Goal: Information Seeking & Learning: Compare options

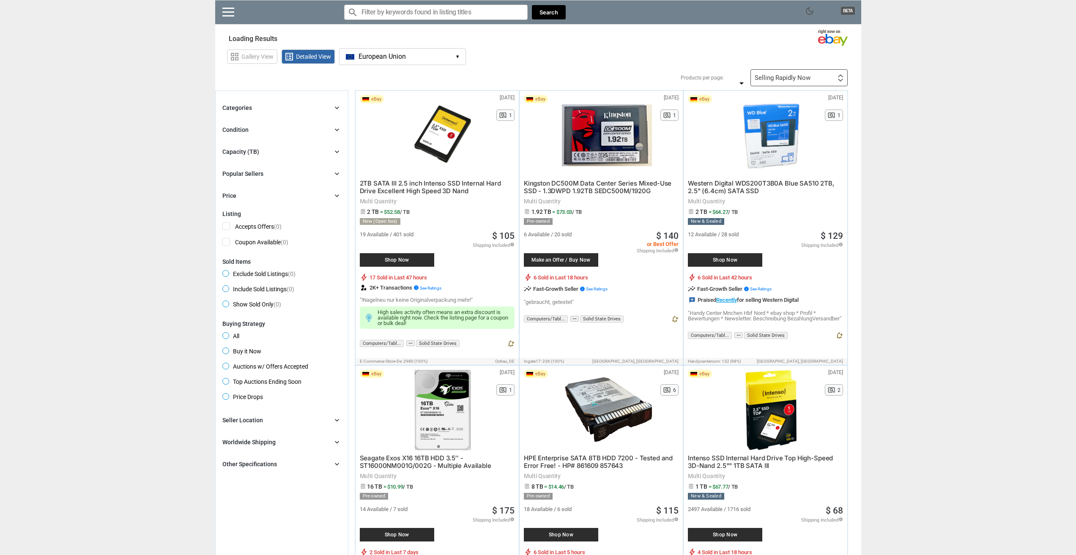
click at [237, 151] on div "Capacity (TB)" at bounding box center [240, 151] width 37 height 8
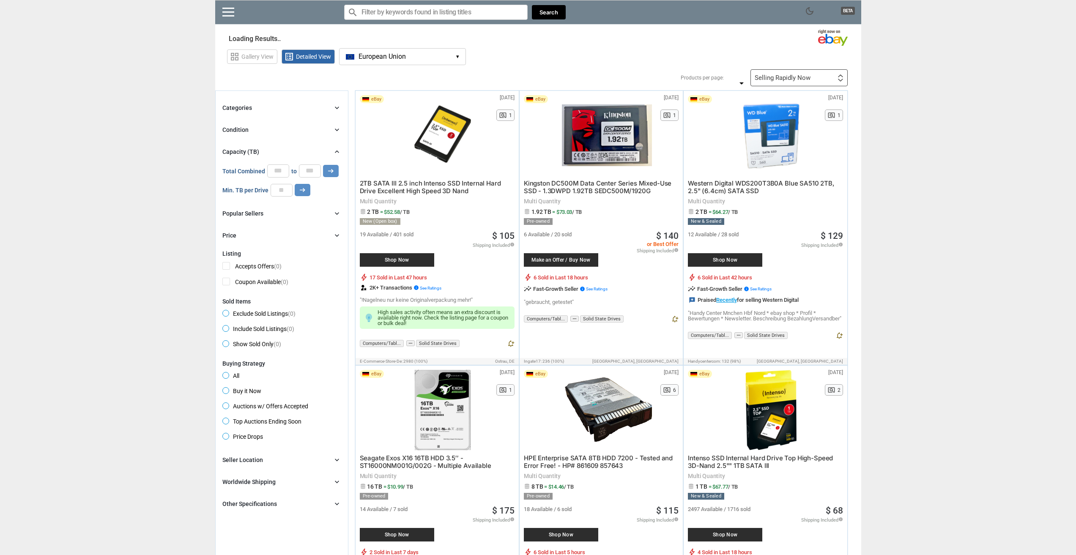
type input "*"
click at [243, 149] on div "Capacity (TB)" at bounding box center [240, 151] width 37 height 8
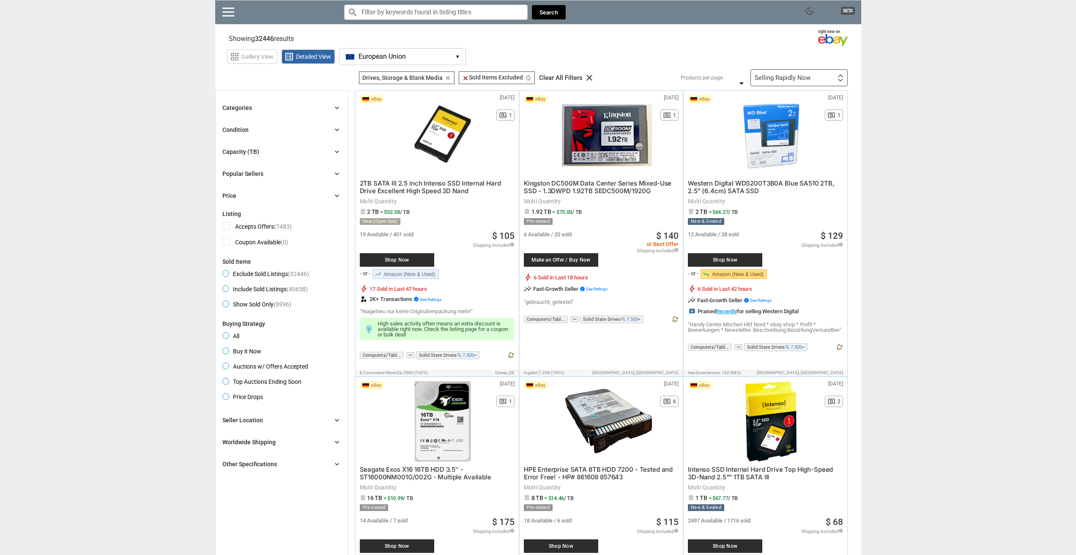
click at [245, 129] on div "Condition" at bounding box center [235, 130] width 26 height 8
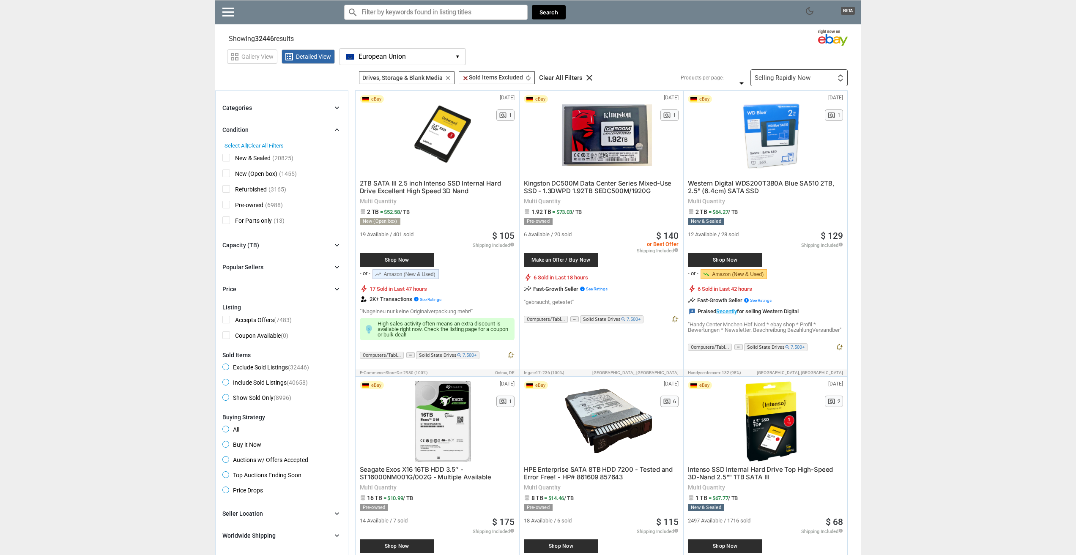
click at [245, 129] on div "Condition" at bounding box center [235, 130] width 26 height 8
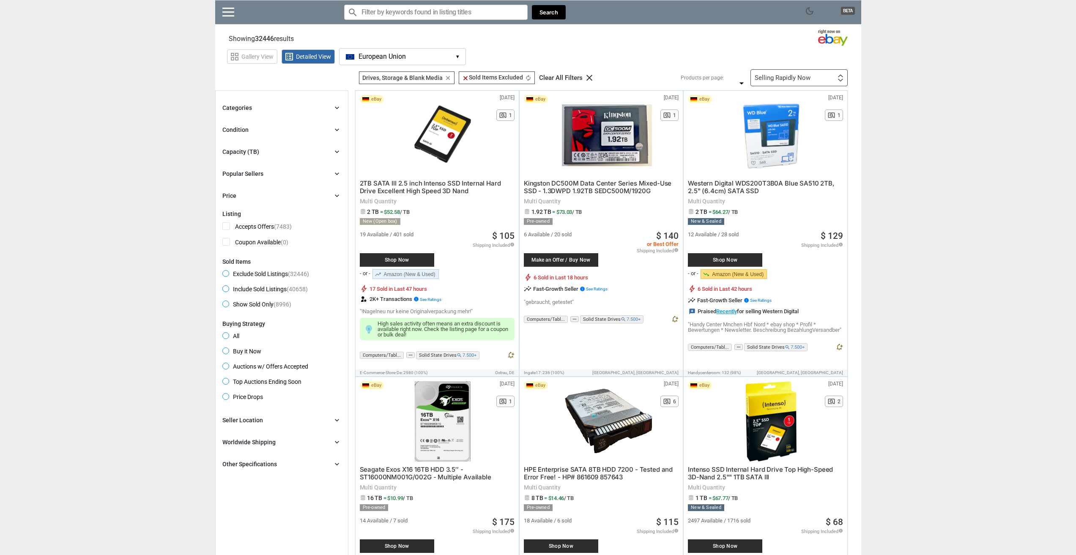
click at [254, 152] on div "Capacity (TB)" at bounding box center [240, 151] width 37 height 8
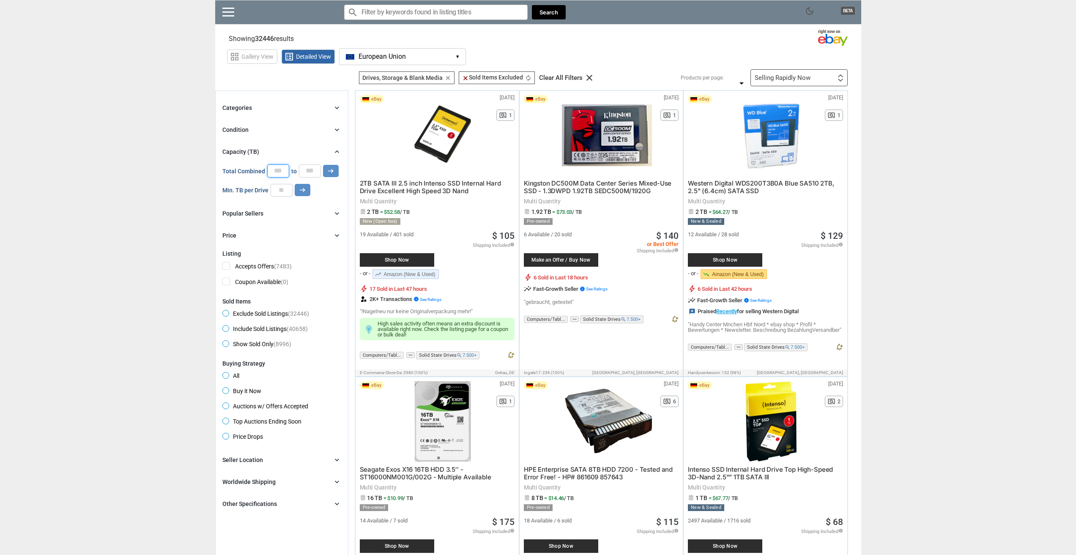
drag, startPoint x: 273, startPoint y: 172, endPoint x: 286, endPoint y: 172, distance: 12.3
click at [286, 172] on input "*" at bounding box center [278, 170] width 22 height 13
type input "**"
drag, startPoint x: 306, startPoint y: 167, endPoint x: 328, endPoint y: 170, distance: 21.8
click at [328, 170] on div "Total Combined ** to * arrow_right_alt" at bounding box center [280, 170] width 116 height 13
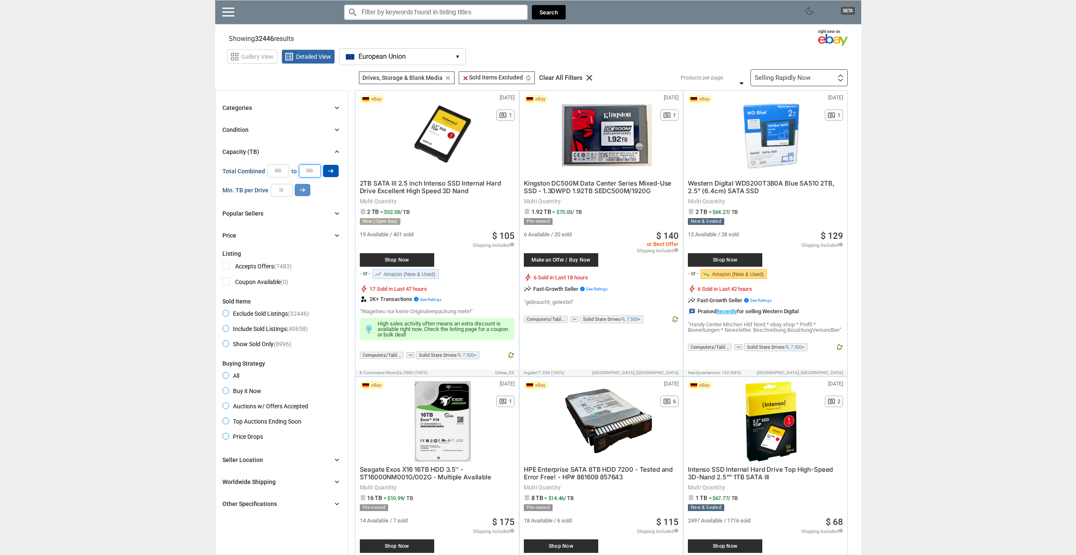
type input "**"
click at [333, 168] on icon "arrow_right_alt" at bounding box center [331, 171] width 8 height 8
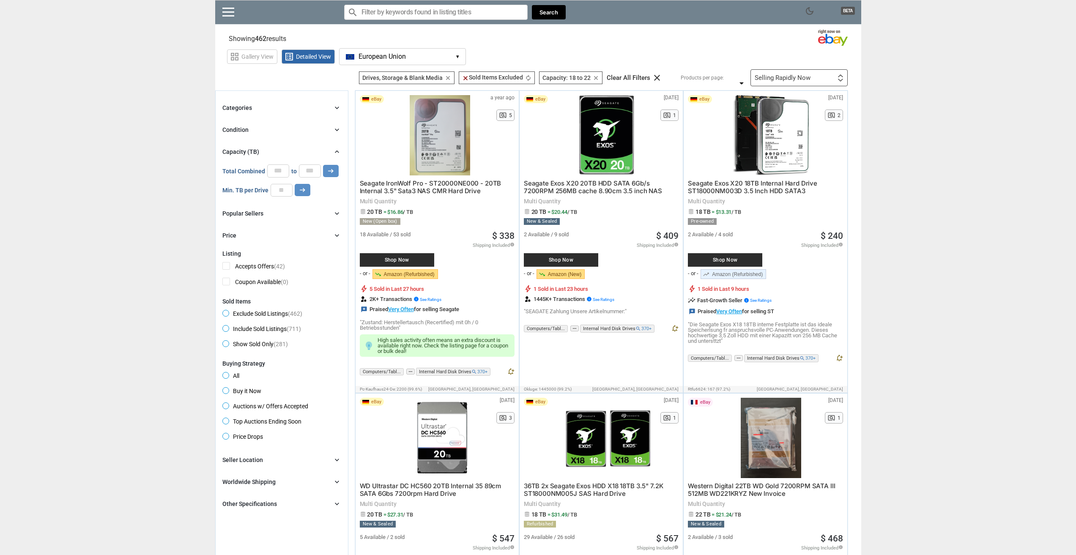
click at [790, 77] on div "Selling Rapidly Now" at bounding box center [782, 78] width 56 height 6
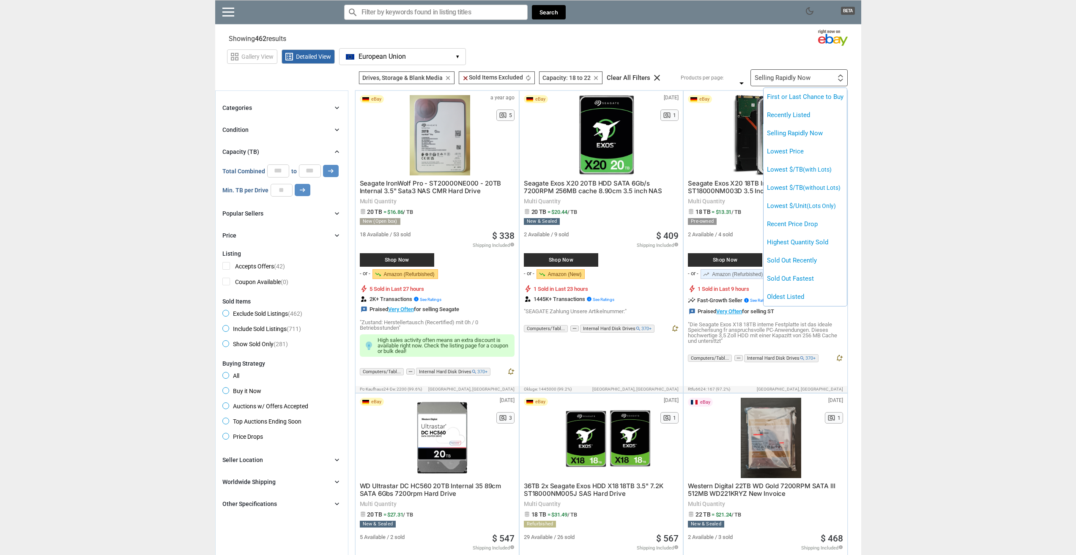
click at [792, 74] on div at bounding box center [538, 277] width 1076 height 555
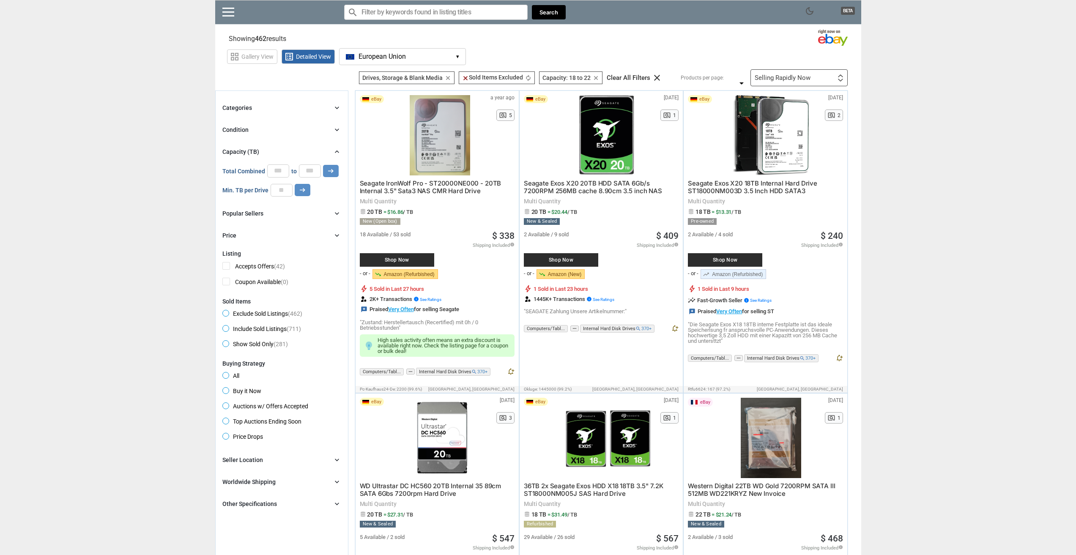
click at [232, 132] on div "Condition" at bounding box center [235, 130] width 26 height 8
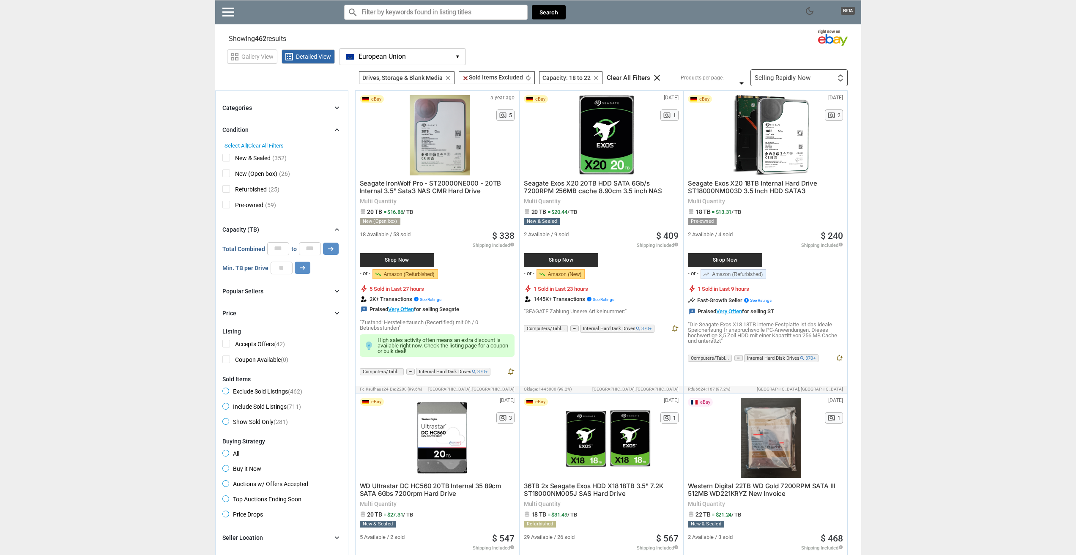
click at [233, 129] on div "Condition" at bounding box center [235, 130] width 26 height 8
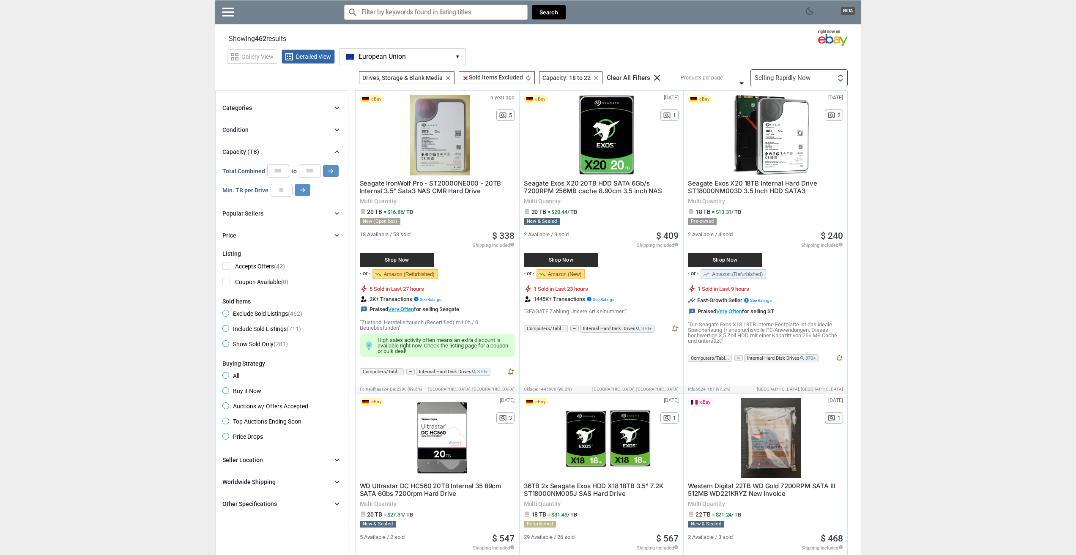
click at [238, 211] on div "Popular Sellers" at bounding box center [242, 213] width 41 height 8
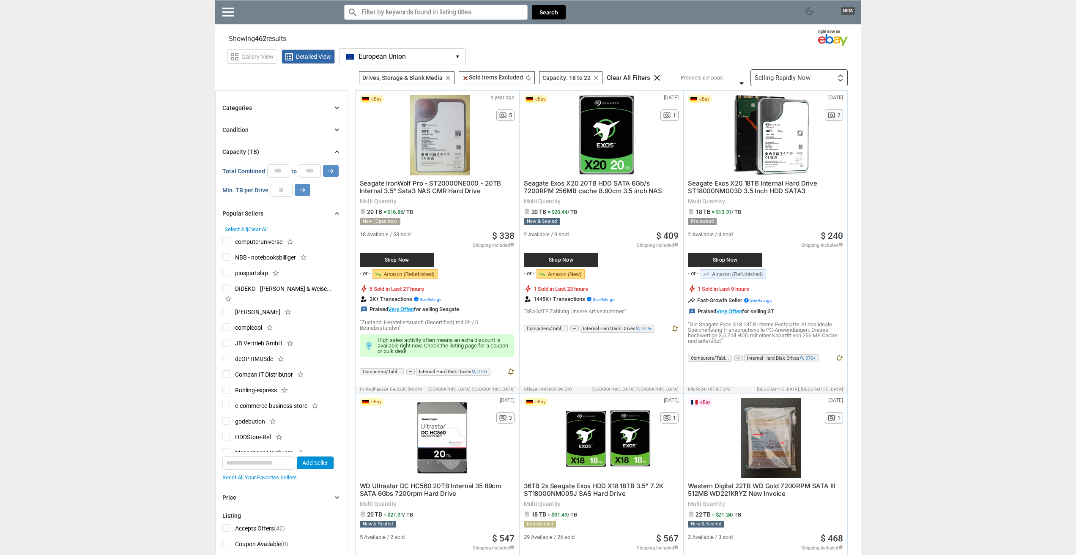
click at [238, 211] on div "Popular Sellers" at bounding box center [242, 213] width 41 height 8
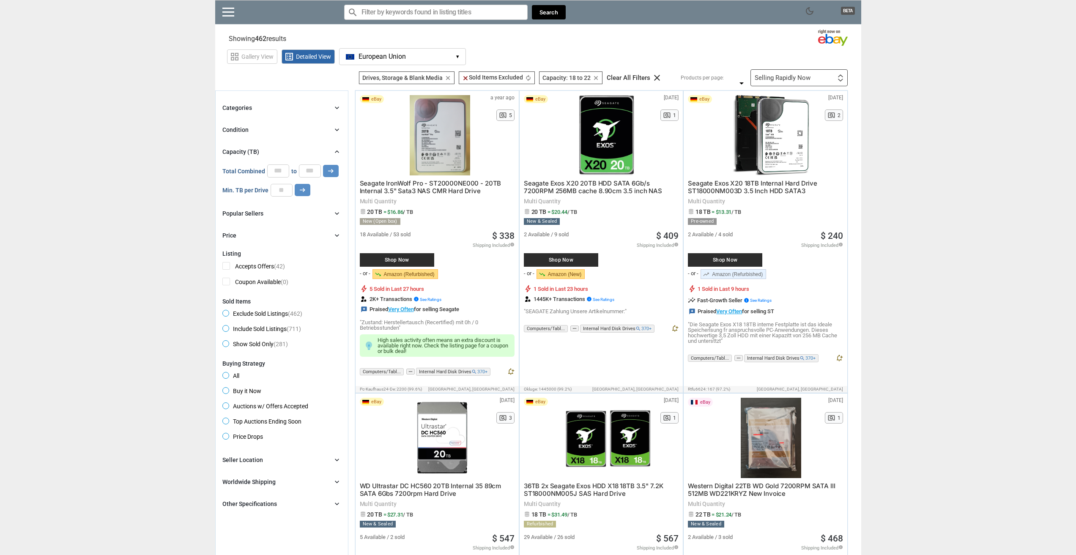
click at [230, 235] on div "Price" at bounding box center [229, 235] width 14 height 8
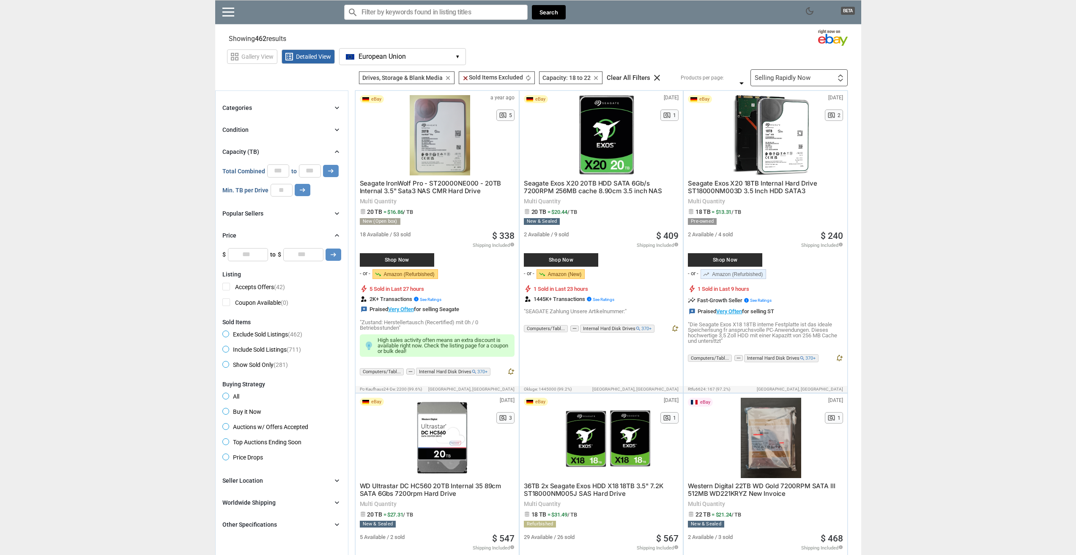
click at [230, 235] on div "Price" at bounding box center [229, 235] width 14 height 8
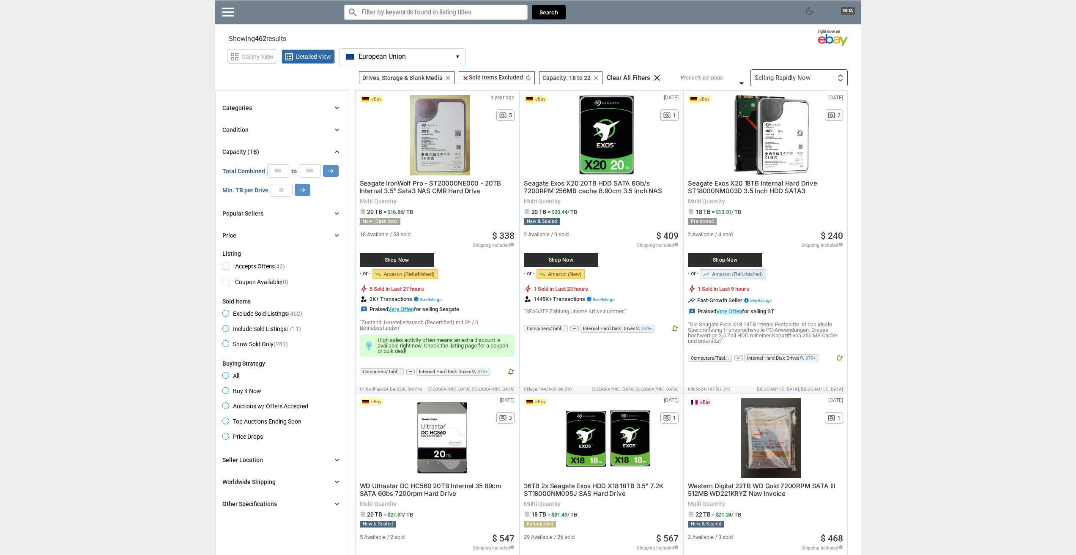
click at [254, 500] on div "Other Specifications chevron_right" at bounding box center [281, 504] width 119 height 10
click at [251, 503] on div "Other Specifications" at bounding box center [249, 504] width 55 height 8
click at [240, 106] on div "Categories" at bounding box center [237, 108] width 30 height 8
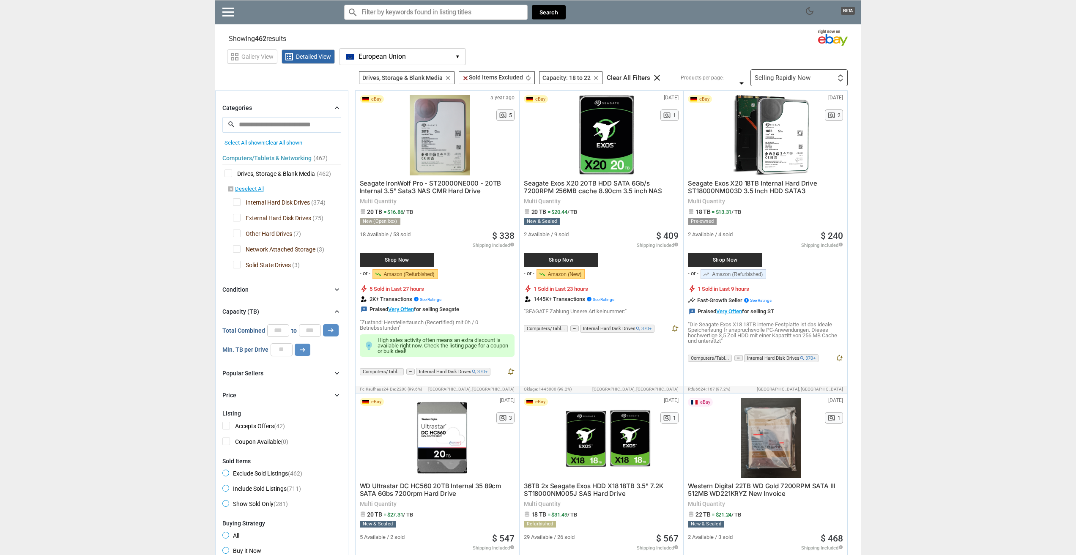
click at [240, 106] on div "Categories" at bounding box center [237, 108] width 30 height 8
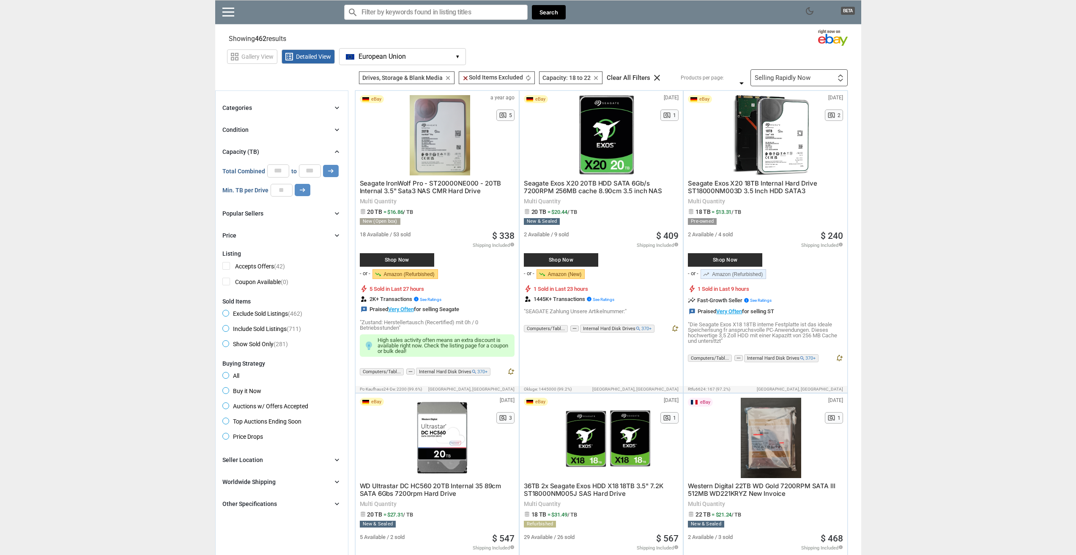
click at [365, 53] on span "European Union" at bounding box center [381, 57] width 47 height 8
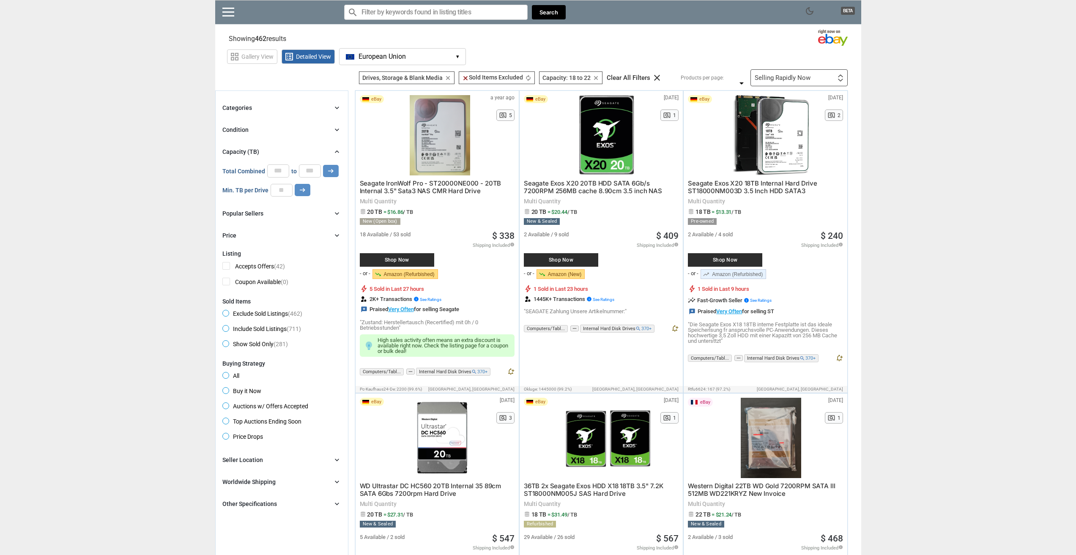
click at [236, 234] on div "Price chevron_right" at bounding box center [281, 235] width 119 height 10
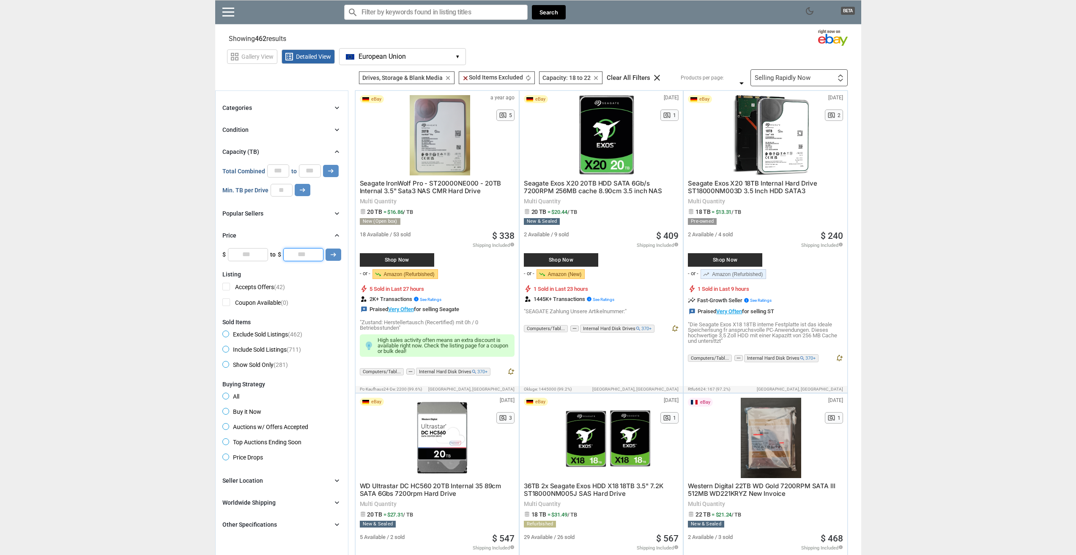
drag, startPoint x: 291, startPoint y: 247, endPoint x: 300, endPoint y: 249, distance: 9.5
click at [300, 249] on div "Price chevron_right $0 $10000 0 0 0 *** $ * to $ * arrow_right_alt" at bounding box center [281, 245] width 119 height 30
click at [301, 252] on input "*" at bounding box center [303, 254] width 40 height 13
type input "***"
click at [337, 254] on button "arrow_right_alt" at bounding box center [333, 255] width 16 height 12
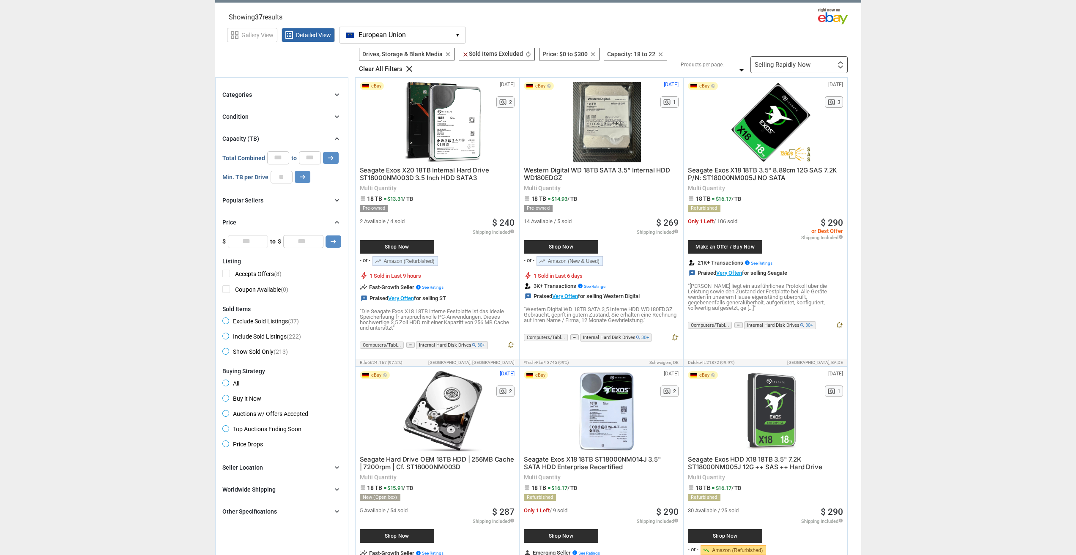
scroll to position [42, 0]
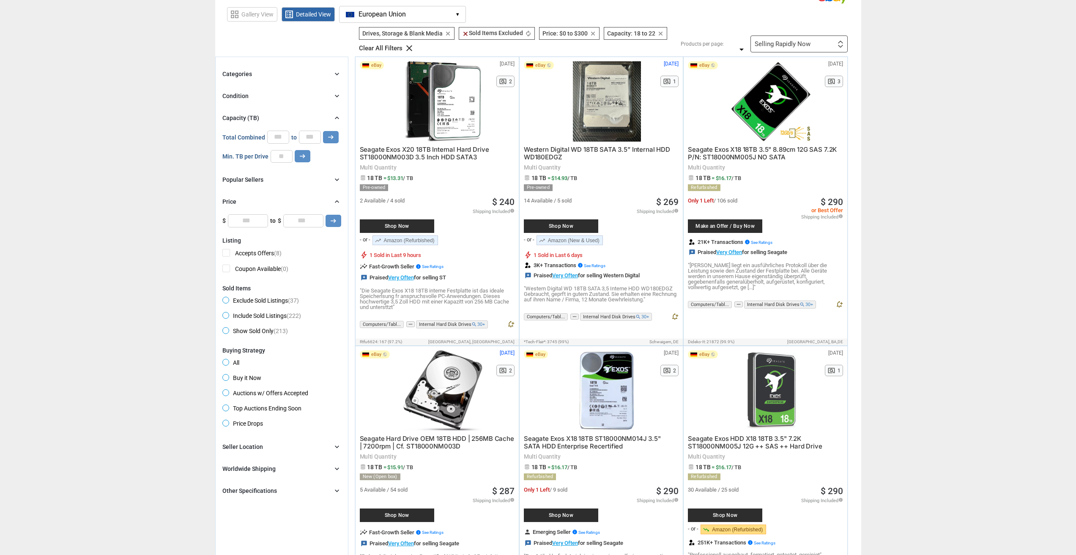
click at [256, 180] on div "Popular Sellers" at bounding box center [242, 179] width 41 height 8
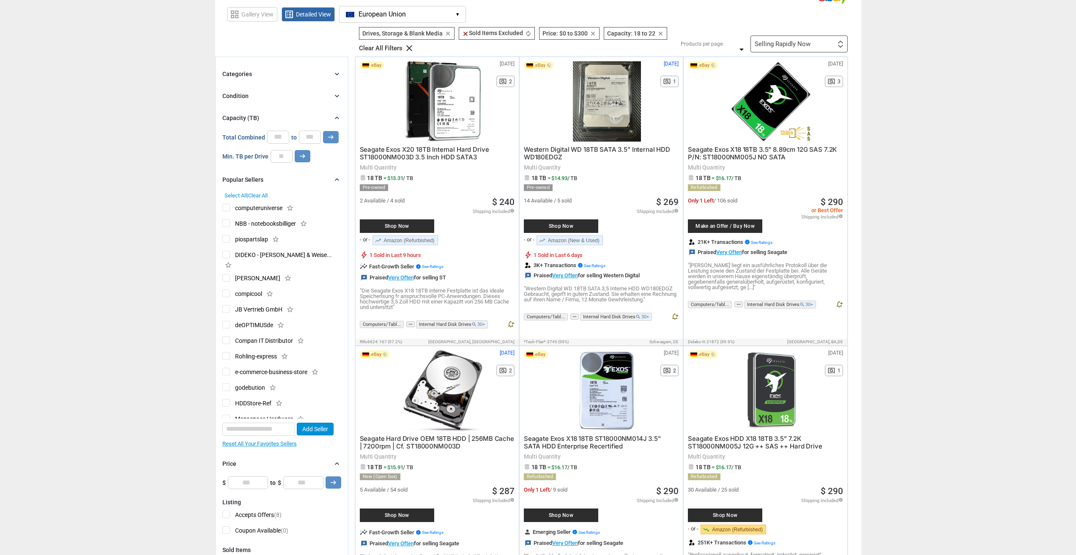
click at [256, 180] on div "Popular Sellers" at bounding box center [242, 179] width 41 height 8
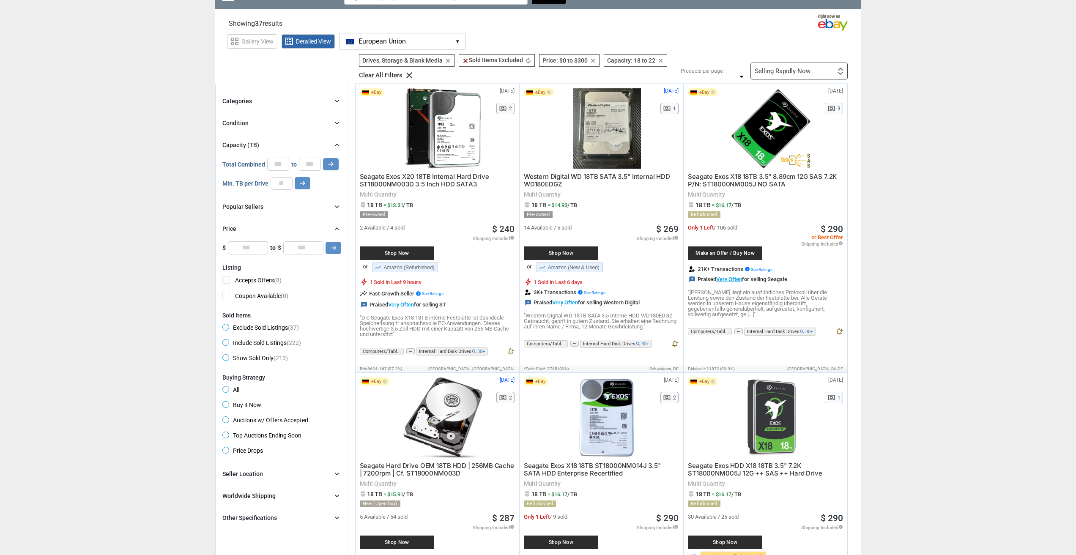
scroll to position [0, 0]
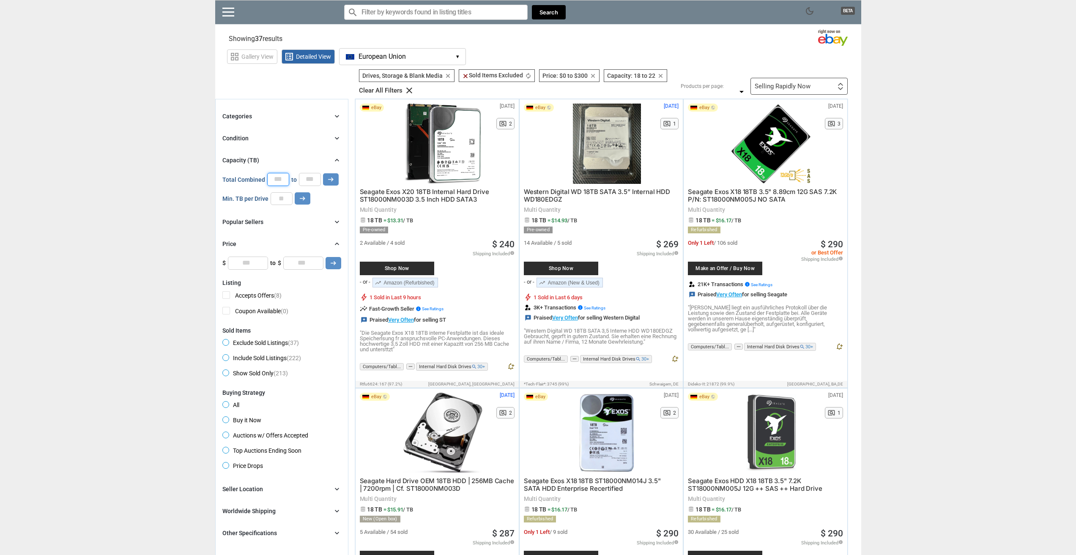
drag, startPoint x: 276, startPoint y: 179, endPoint x: 280, endPoint y: 178, distance: 4.7
click at [280, 178] on input "**" at bounding box center [278, 179] width 22 height 13
click at [323, 173] on button "arrow_right_alt" at bounding box center [331, 179] width 16 height 12
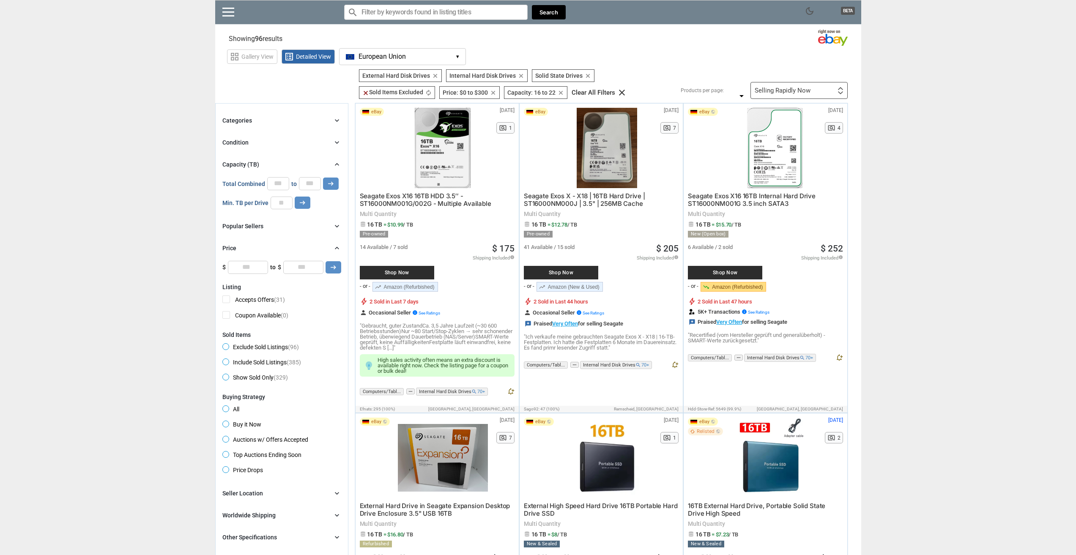
click at [360, 54] on span "European Union" at bounding box center [381, 57] width 47 height 8
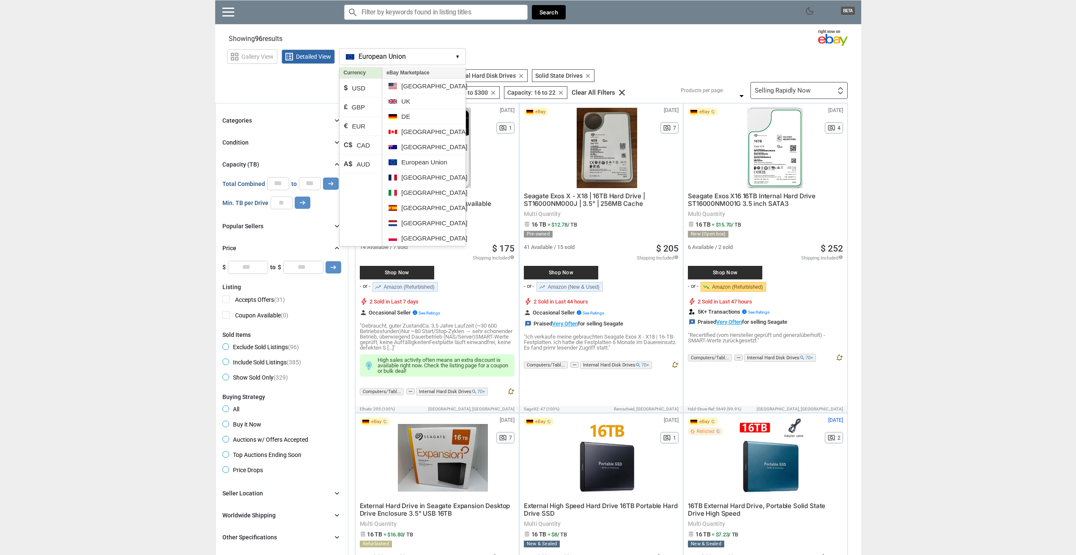
click at [388, 49] on button "European Union EU ▾" at bounding box center [402, 56] width 127 height 17
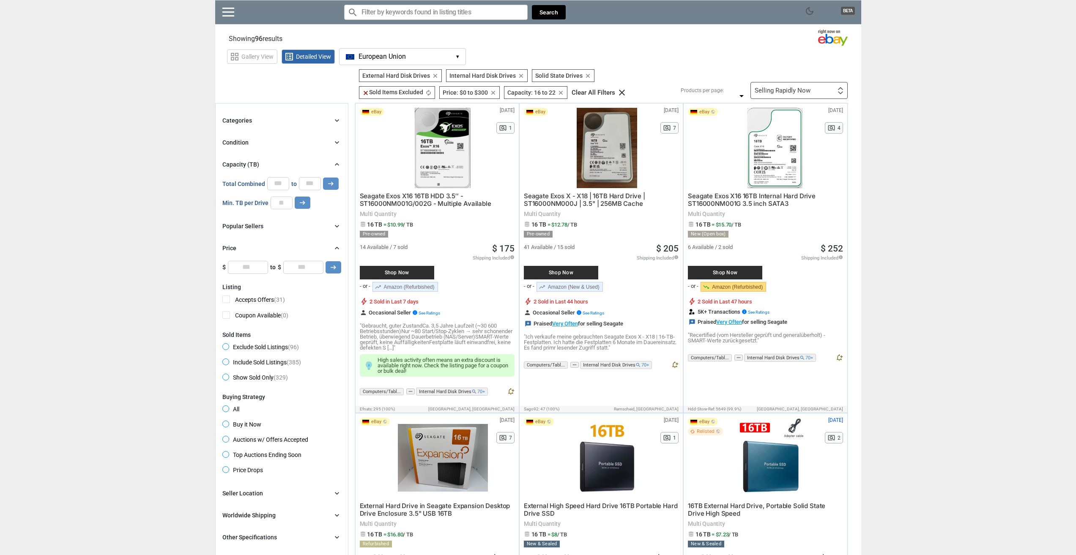
click at [278, 188] on input "**" at bounding box center [278, 183] width 22 height 13
type input "**"
click at [323, 178] on button "arrow_right_alt" at bounding box center [331, 184] width 16 height 12
